Goal: Information Seeking & Learning: Find specific fact

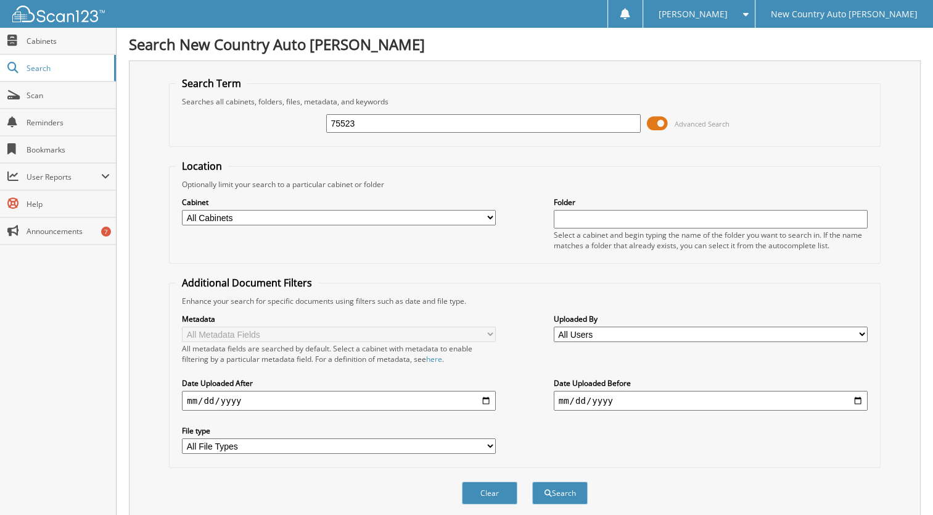
type input "75523"
click at [532, 481] on button "Search" at bounding box center [560, 492] width 56 height 23
click at [558, 482] on button "Search" at bounding box center [560, 492] width 56 height 23
click at [54, 69] on span "Search" at bounding box center [67, 68] width 81 height 10
click at [54, 91] on span "Scan" at bounding box center [68, 95] width 83 height 10
